Goal: Navigation & Orientation: Find specific page/section

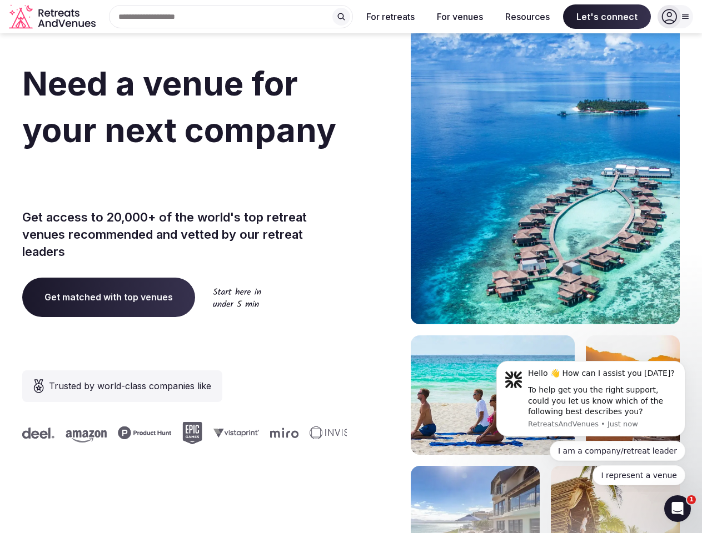
click at [351, 267] on div "Need a venue for your next company offsite? Get access to 20,000+ of the world'…" at bounding box center [350, 333] width 657 height 670
click at [231, 17] on div "Search Popular Destinations [GEOGRAPHIC_DATA], [GEOGRAPHIC_DATA] [GEOGRAPHIC_DA…" at bounding box center [226, 16] width 253 height 23
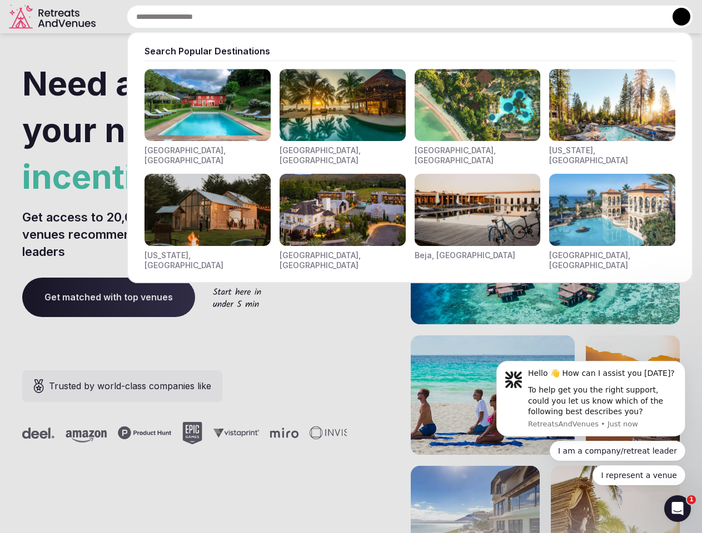
click at [341, 17] on input "text" at bounding box center [410, 16] width 566 height 23
click at [391, 17] on input "text" at bounding box center [410, 16] width 566 height 23
click at [460, 17] on input "text" at bounding box center [410, 16] width 566 height 23
click at [527, 17] on input "text" at bounding box center [410, 16] width 566 height 23
click at [607, 17] on input "text" at bounding box center [410, 16] width 566 height 23
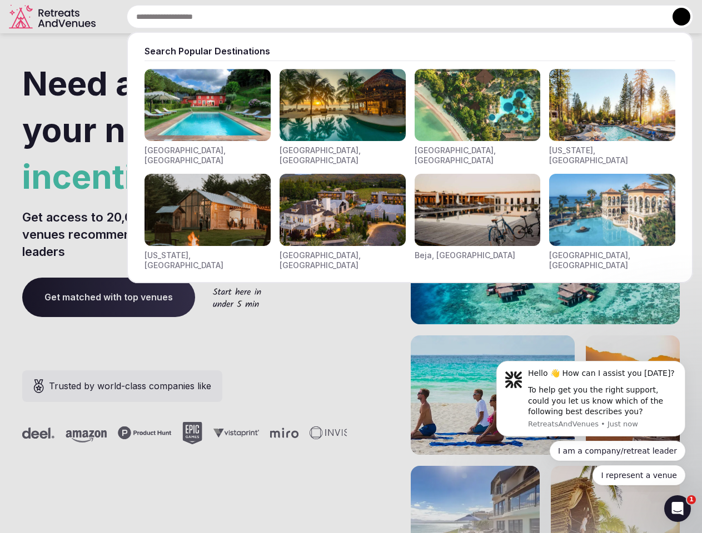
click at [675, 17] on button at bounding box center [681, 17] width 18 height 18
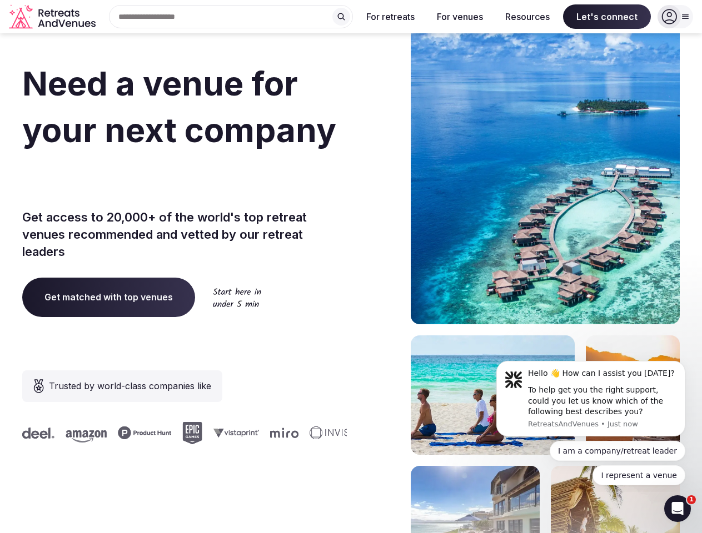
click at [591, 399] on div "To help get you the right support, could you let us know which of the following…" at bounding box center [602, 401] width 149 height 33
click at [687, 365] on section "Need a venue for your next company incentive trip? Get access to 20,000+ of the…" at bounding box center [351, 333] width 702 height 670
